Goal: Navigation & Orientation: Find specific page/section

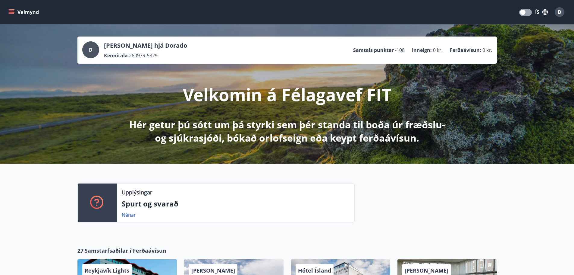
drag, startPoint x: 633, startPoint y: 1, endPoint x: 19, endPoint y: 208, distance: 648.7
click at [19, 208] on div "Upplýsingar Spurt og svarað Nánar" at bounding box center [287, 200] width 574 height 73
click at [544, 10] on icon "button" at bounding box center [545, 12] width 7 height 7
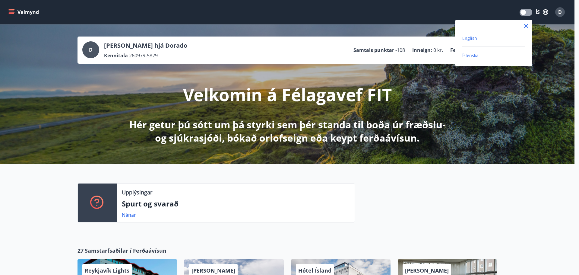
click at [467, 37] on span "English" at bounding box center [469, 38] width 15 height 6
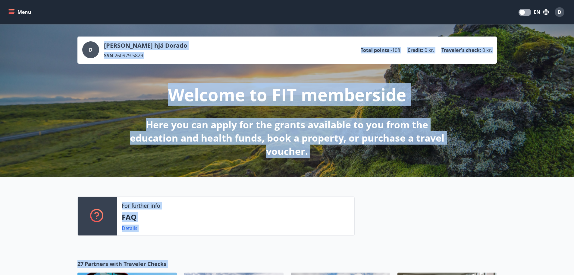
click at [71, 157] on div "D [PERSON_NAME] hjá Dorado SSN 260979-5829 Total points -108 Credit : 0 kr. Tra…" at bounding box center [287, 100] width 574 height 153
